Goal: Complete application form: Complete application form

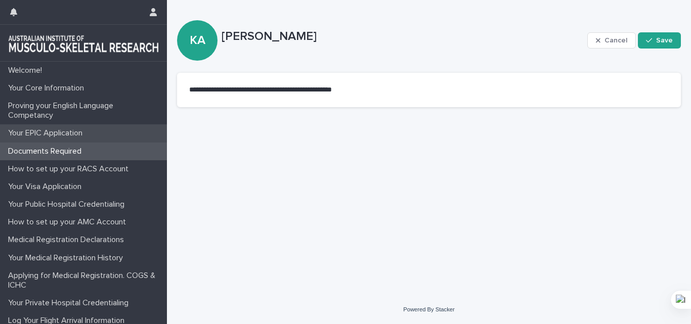
click at [52, 135] on p "Your EPIC Application" at bounding box center [47, 133] width 86 height 10
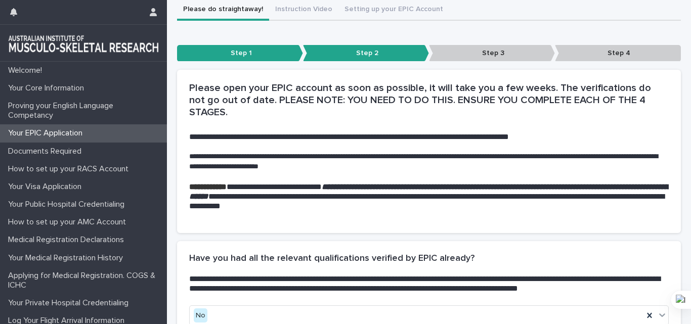
scroll to position [267, 0]
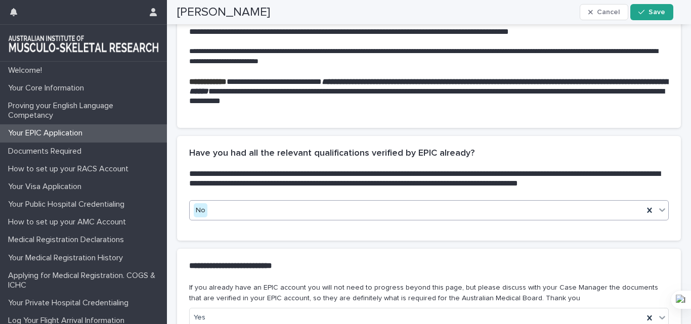
click at [657, 209] on icon at bounding box center [662, 210] width 10 height 10
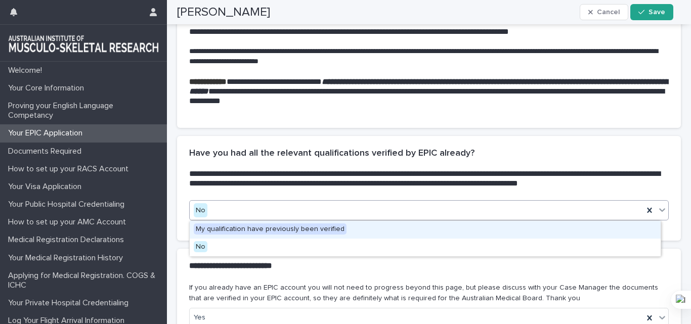
click at [657, 209] on icon at bounding box center [662, 210] width 10 height 10
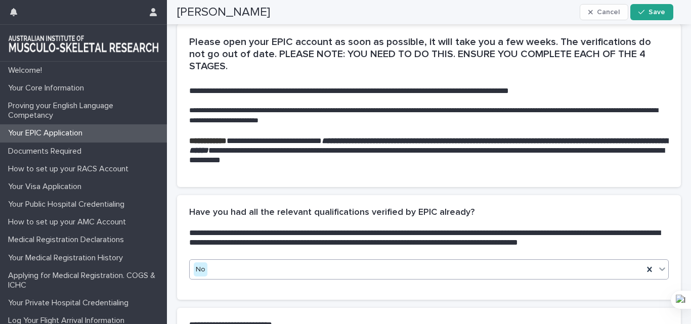
scroll to position [116, 0]
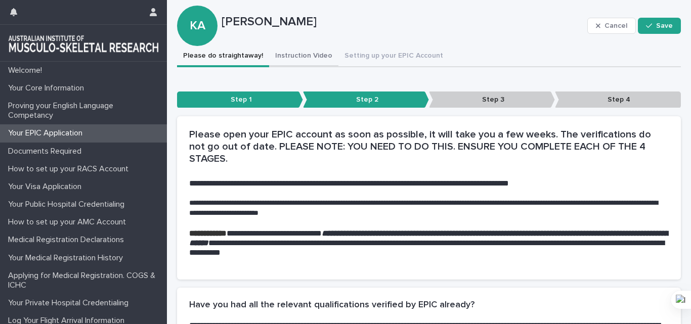
click at [290, 58] on div "Welcome! Your Core Information Proving your English Language Competancy Your EP…" at bounding box center [429, 277] width 524 height 786
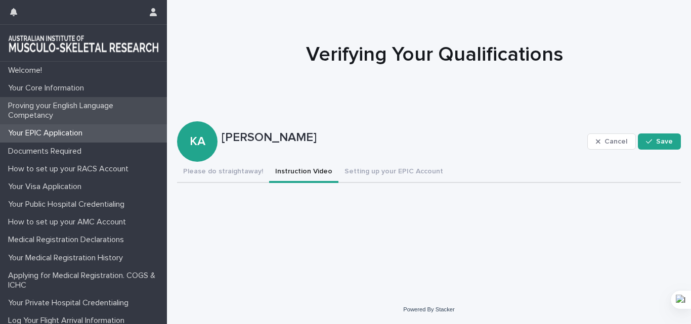
click at [63, 106] on p "Proving your English Language Competancy" at bounding box center [85, 110] width 163 height 19
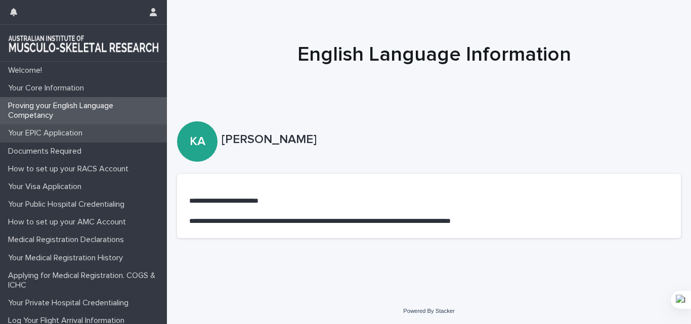
click at [49, 130] on p "Your EPIC Application" at bounding box center [47, 133] width 86 height 10
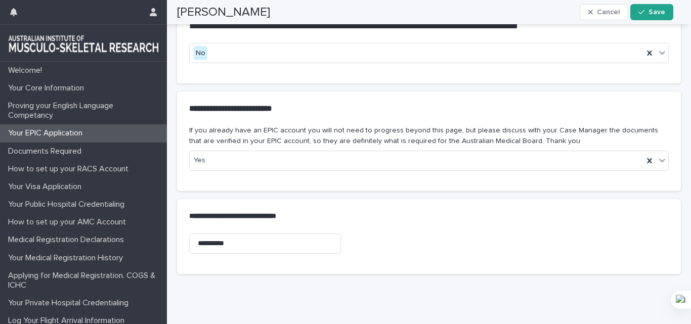
scroll to position [354, 0]
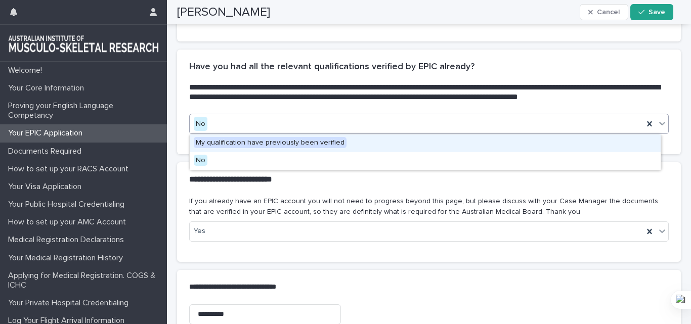
click at [657, 123] on icon at bounding box center [662, 123] width 10 height 10
click at [277, 144] on span "My qualification have previously been verified" at bounding box center [270, 142] width 153 height 11
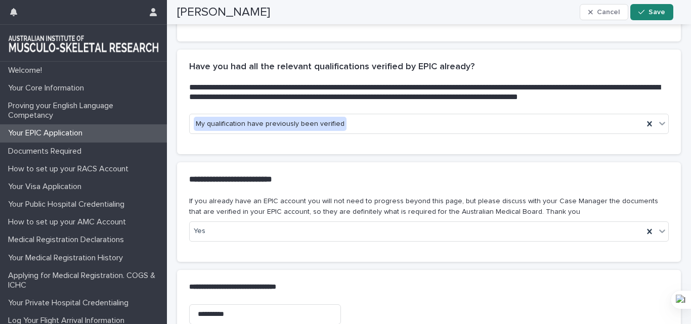
click at [644, 11] on icon "button" at bounding box center [641, 12] width 6 height 7
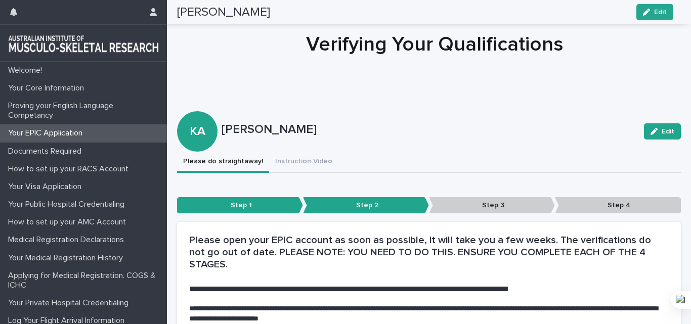
scroll to position [0, 0]
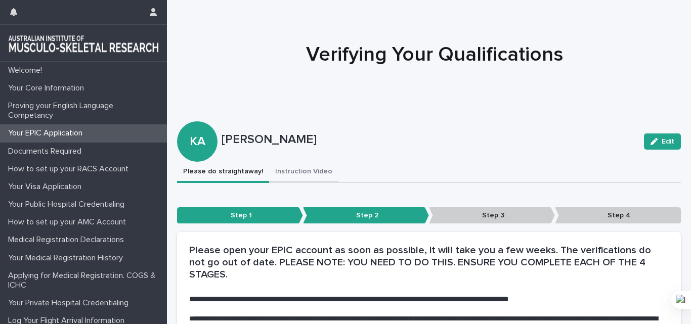
click at [298, 174] on button "Instruction Video" at bounding box center [303, 172] width 69 height 21
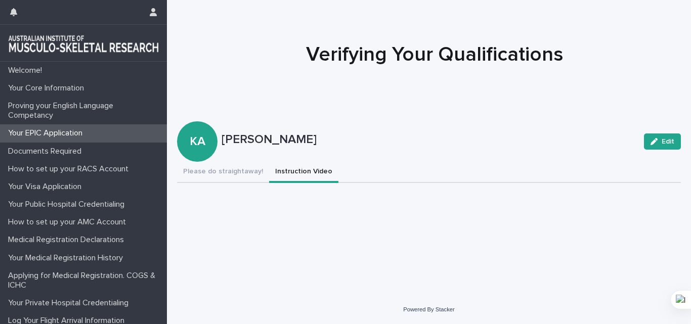
scroll to position [8, 0]
click at [234, 165] on button "Please do straightaway!" at bounding box center [223, 172] width 92 height 21
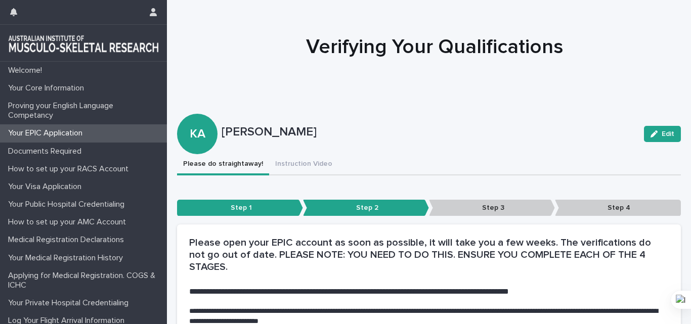
click at [485, 206] on p "Step 3" at bounding box center [492, 208] width 126 height 17
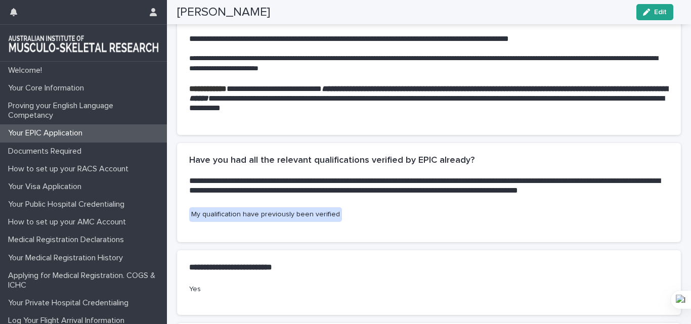
scroll to position [361, 0]
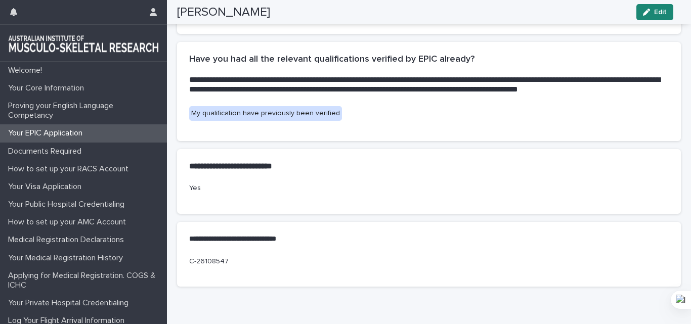
click at [656, 10] on span "Edit" at bounding box center [660, 12] width 13 height 7
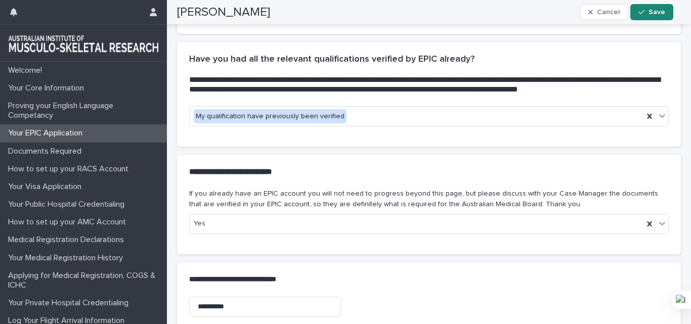
scroll to position [387, 0]
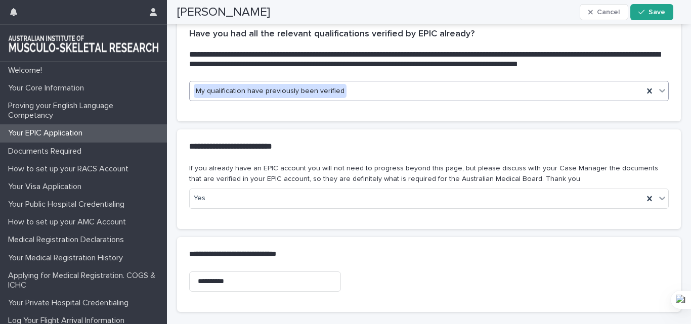
click at [657, 90] on icon at bounding box center [662, 90] width 10 height 10
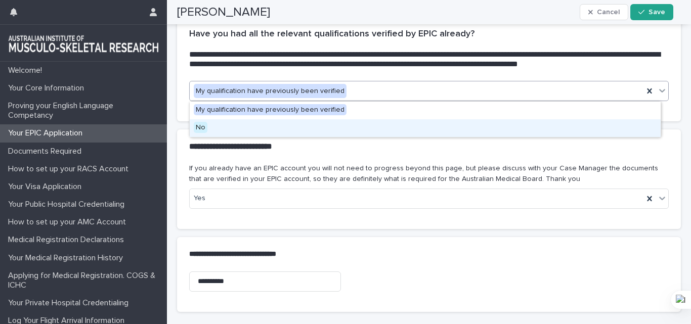
click at [452, 128] on div "No" at bounding box center [425, 128] width 471 height 18
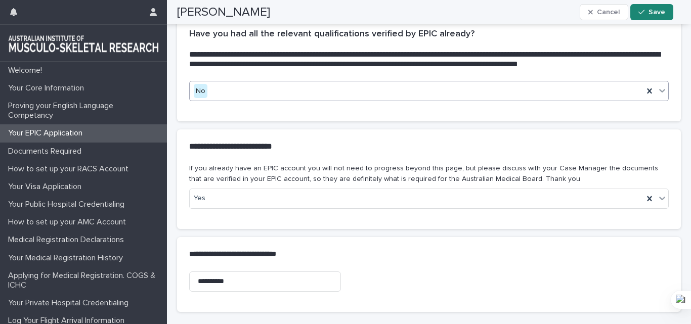
click at [660, 10] on span "Save" at bounding box center [656, 12] width 17 height 7
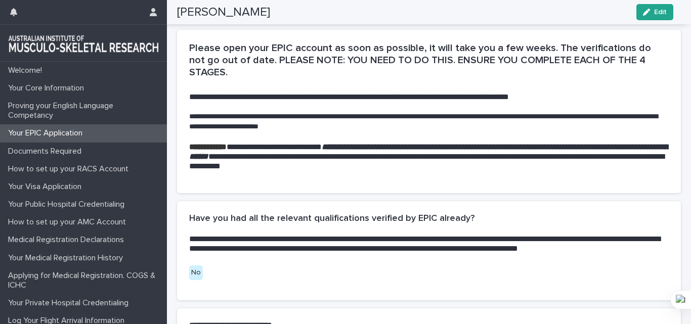
scroll to position [0, 0]
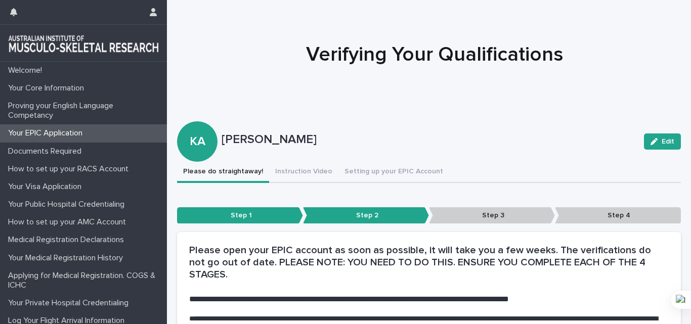
click at [470, 212] on p "Step 3" at bounding box center [492, 215] width 126 height 17
click at [295, 168] on button "Instruction Video" at bounding box center [303, 172] width 69 height 21
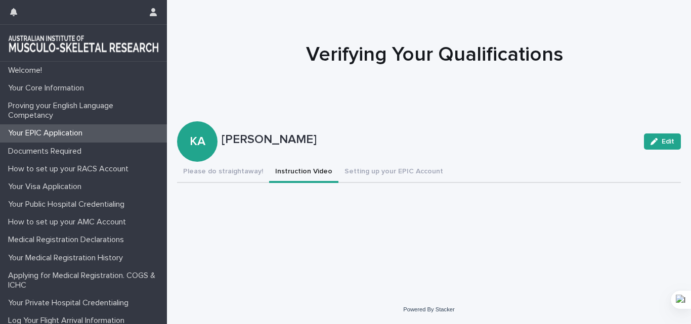
scroll to position [8, 0]
click at [377, 165] on button "Setting up your EPIC Account" at bounding box center [393, 172] width 111 height 21
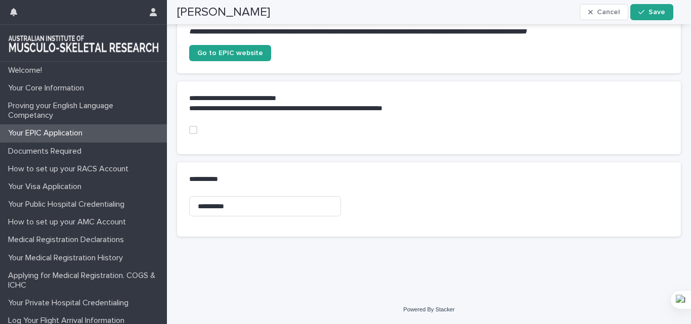
scroll to position [411, 0]
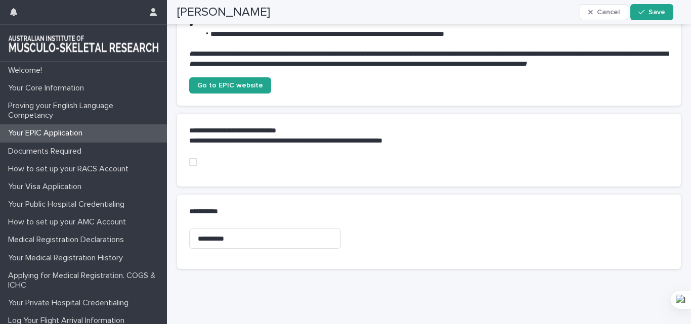
click at [192, 166] on span at bounding box center [193, 162] width 8 height 8
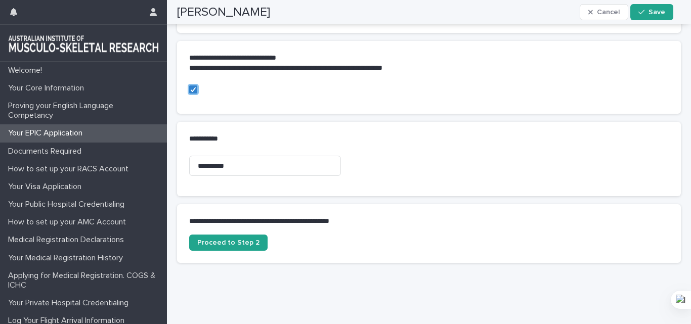
scroll to position [513, 0]
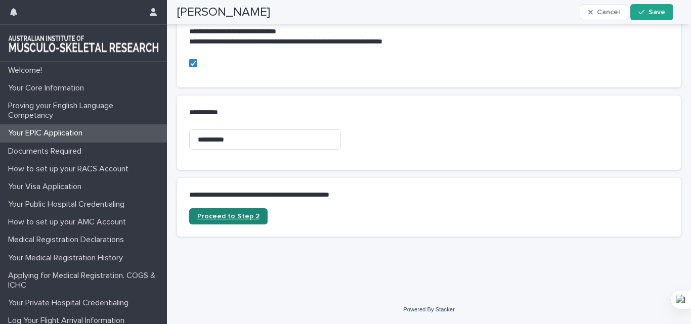
click at [239, 224] on link "Proceed to Step 2" at bounding box center [228, 216] width 78 height 16
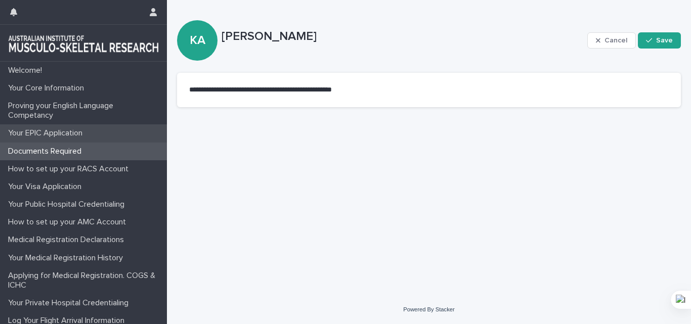
click at [49, 134] on p "Your EPIC Application" at bounding box center [47, 133] width 86 height 10
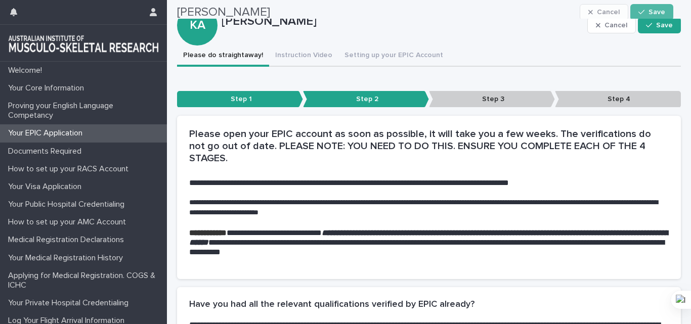
scroll to position [101, 0]
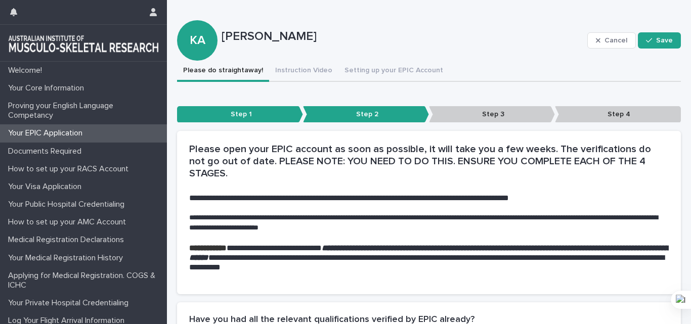
click at [348, 113] on p "Step 2" at bounding box center [366, 114] width 126 height 17
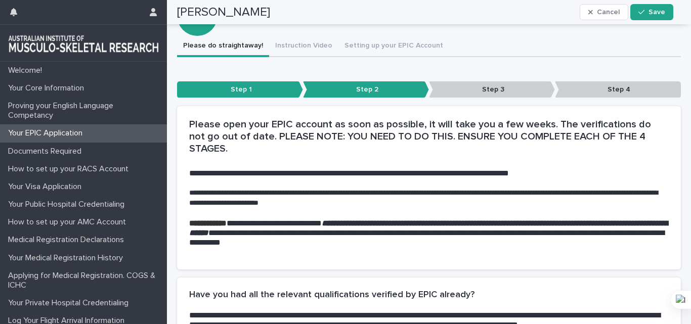
scroll to position [116, 0]
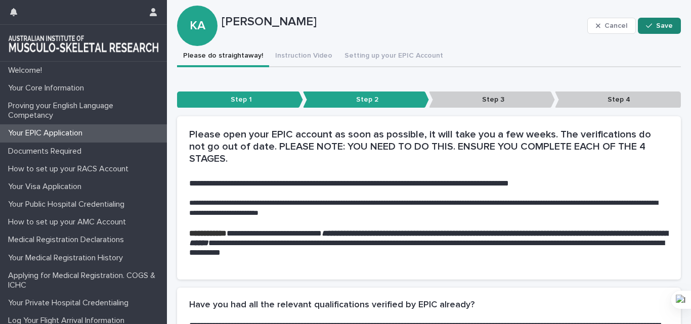
click at [656, 24] on span "Save" at bounding box center [664, 25] width 17 height 7
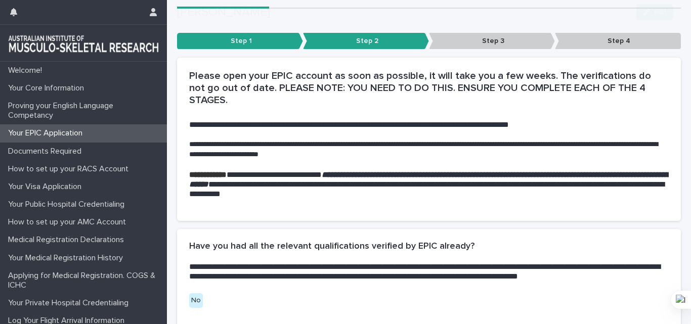
scroll to position [268, 0]
